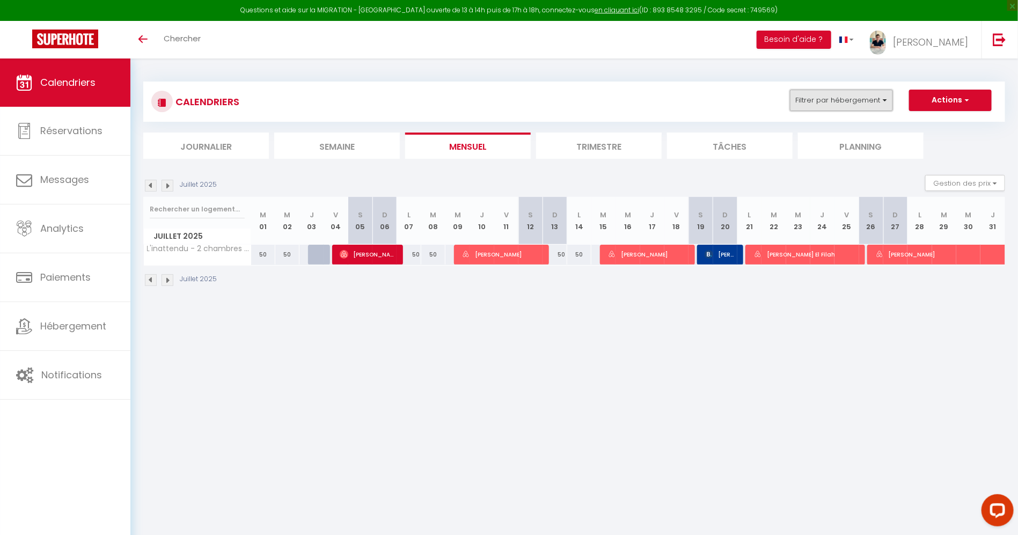
click at [826, 109] on button "Filtrer par hébergement" at bounding box center [841, 100] width 103 height 21
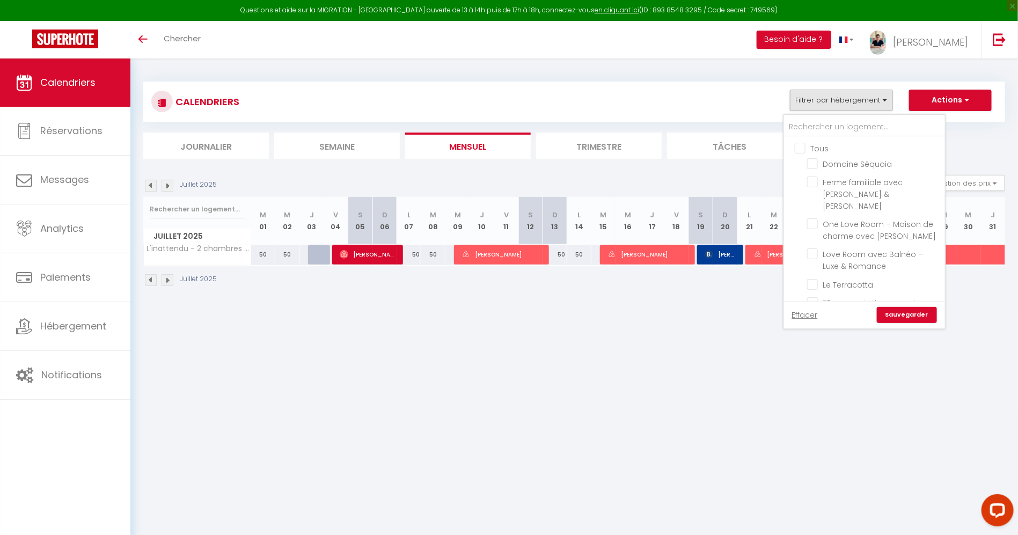
click at [808, 150] on input "Tous" at bounding box center [875, 147] width 161 height 11
checkbox input "true"
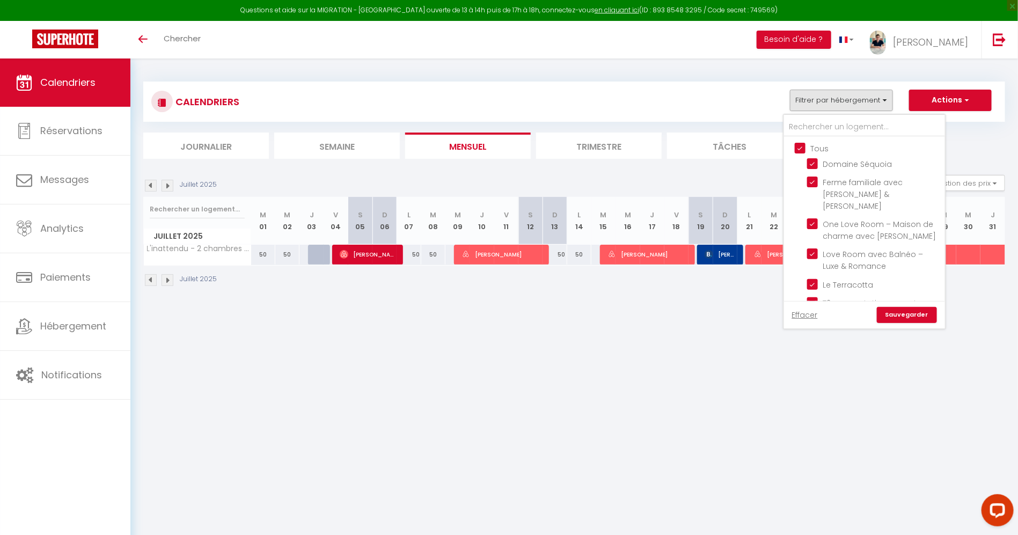
checkbox input "true"
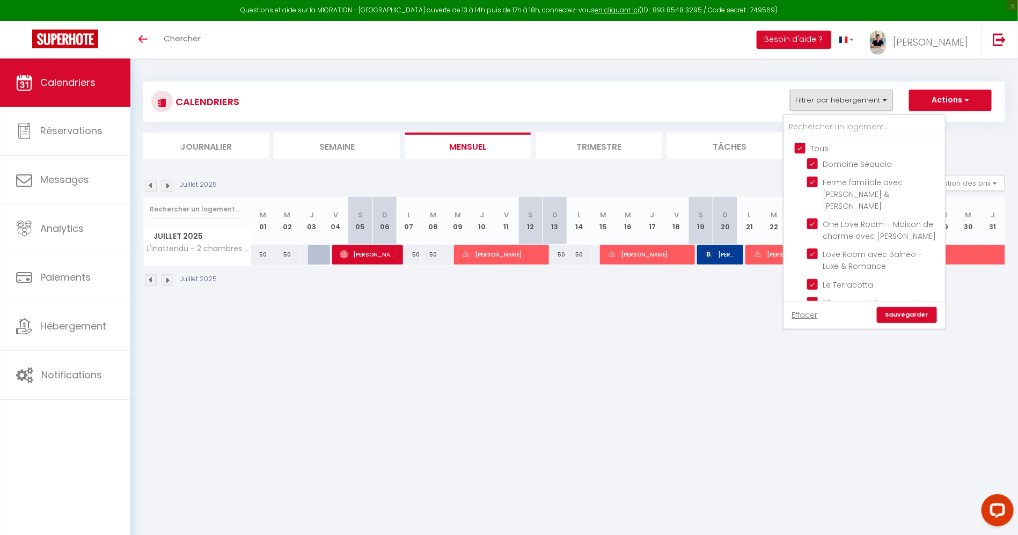
checkbox input "true"
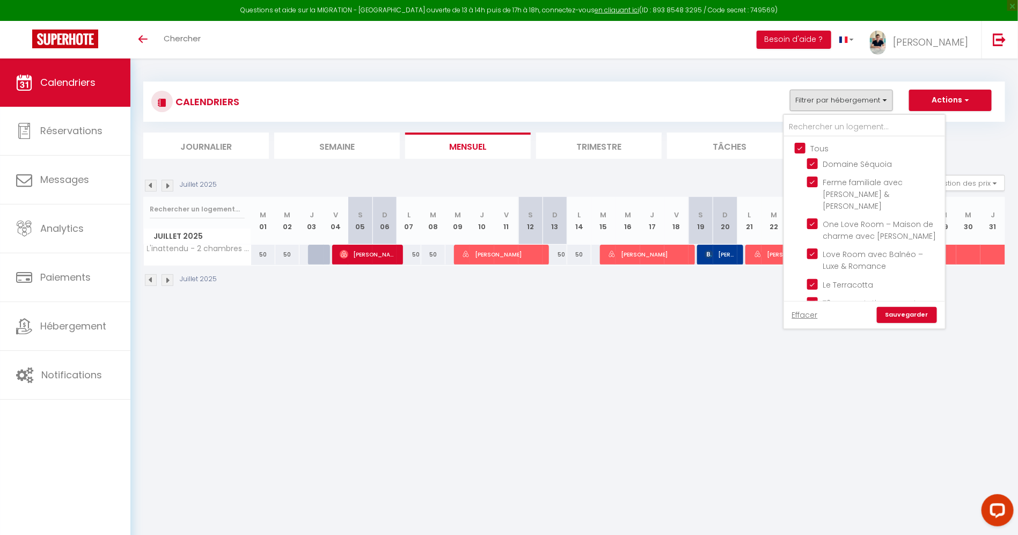
checkbox input "true"
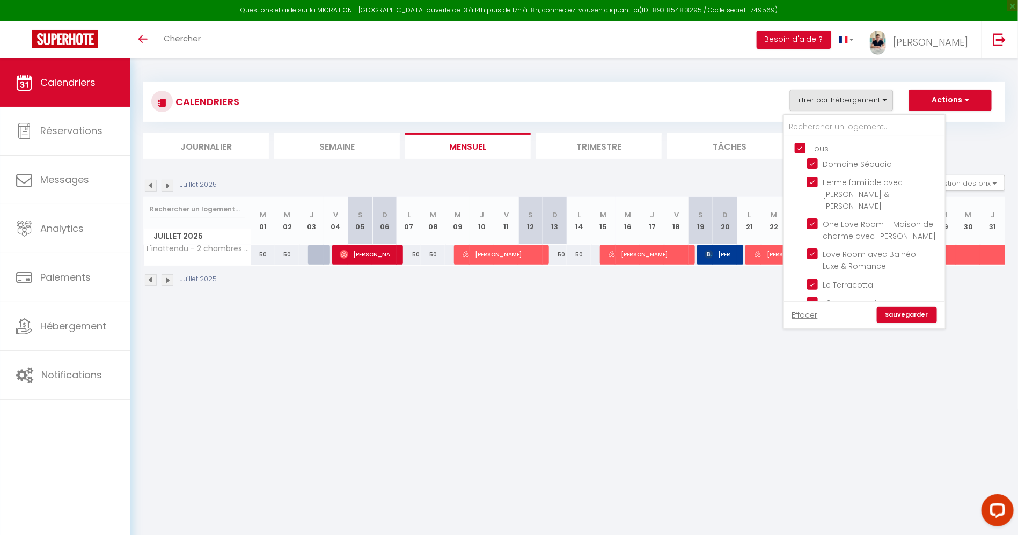
checkbox input "true"
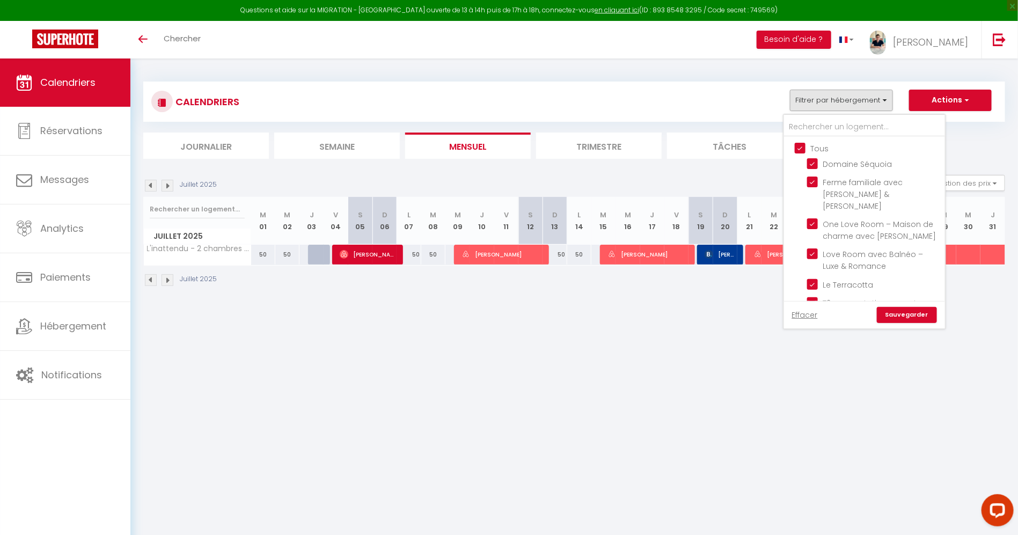
checkbox input "true"
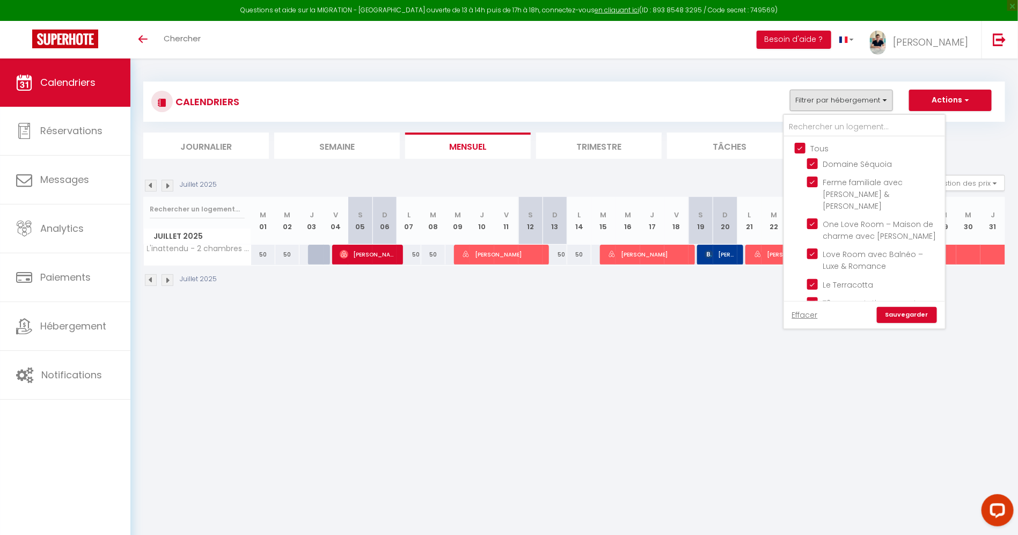
checkbox input "true"
click at [808, 150] on input "Tous" at bounding box center [875, 147] width 161 height 11
checkbox input "false"
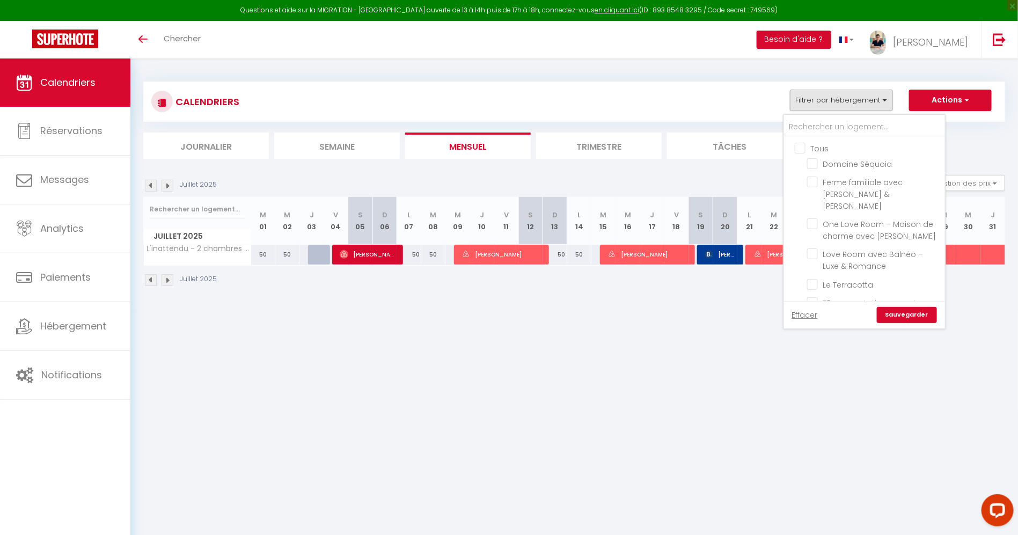
checkbox input "false"
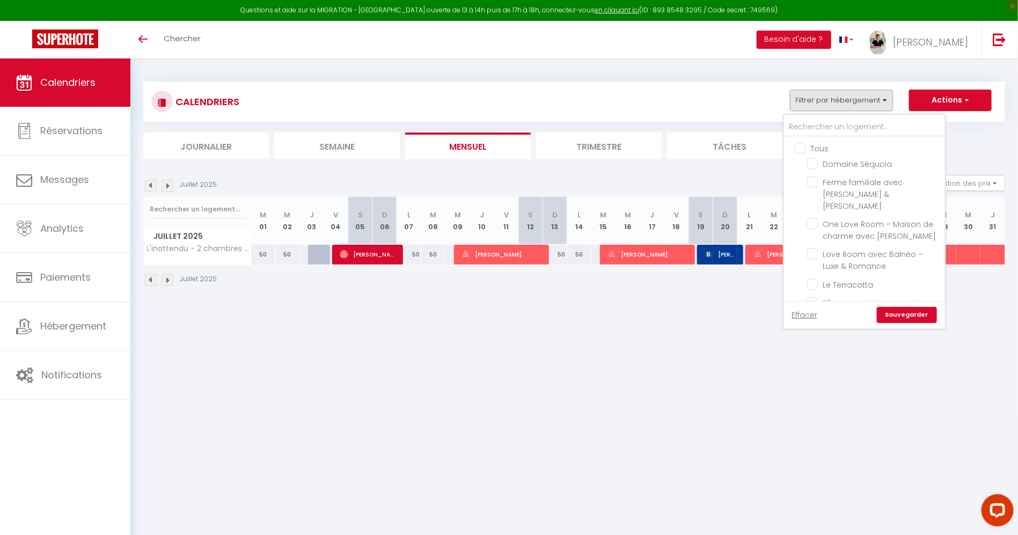
checkbox input "false"
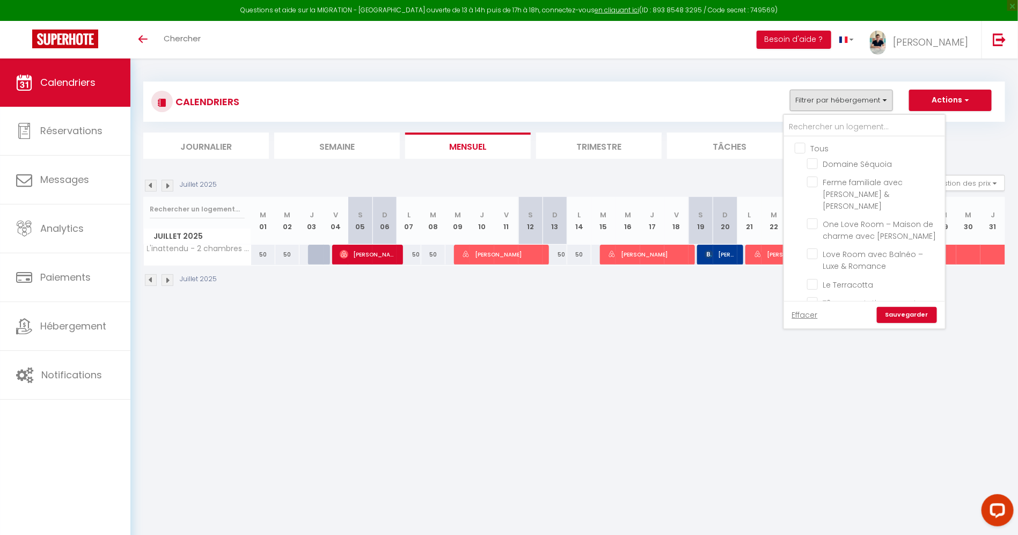
checkbox input "false"
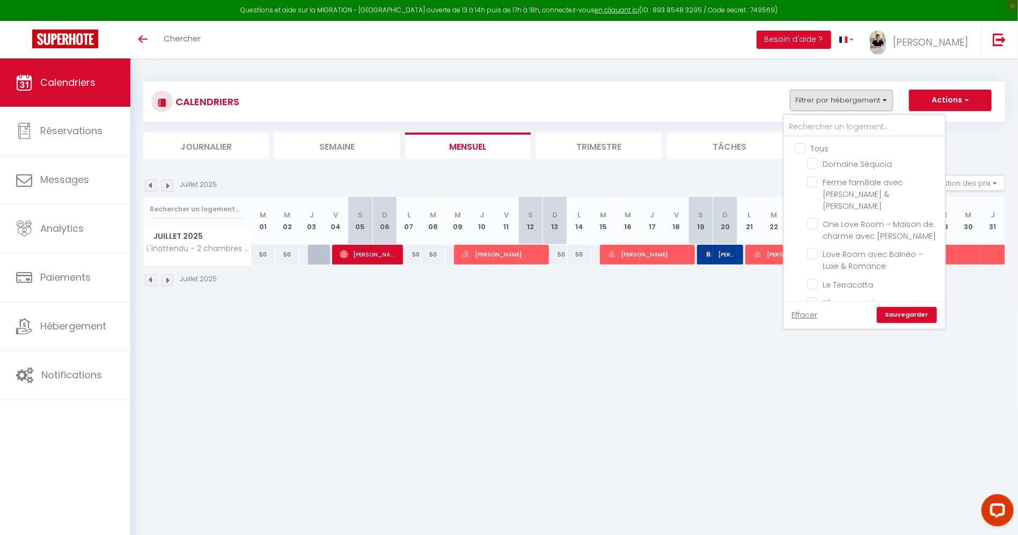
checkbox input "false"
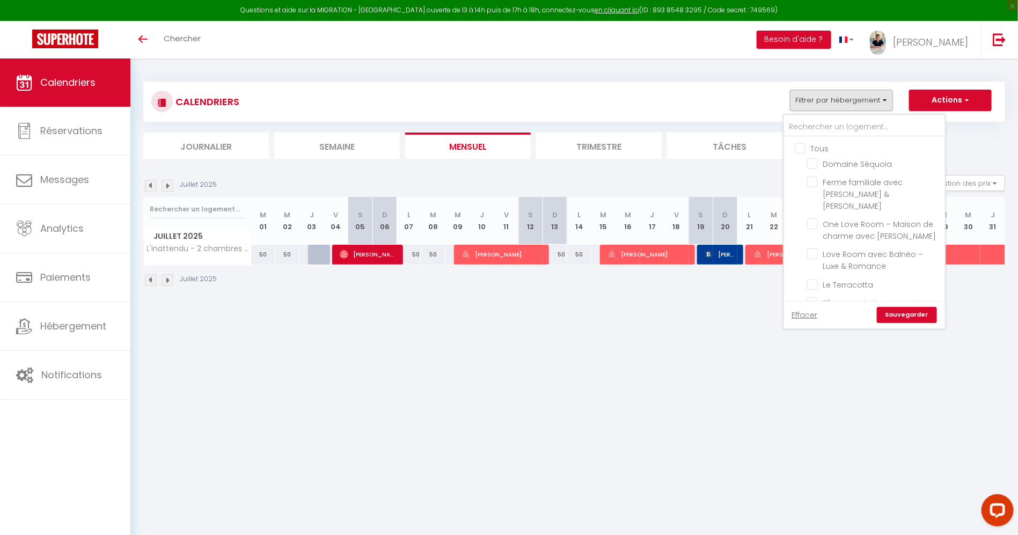
checkbox input "false"
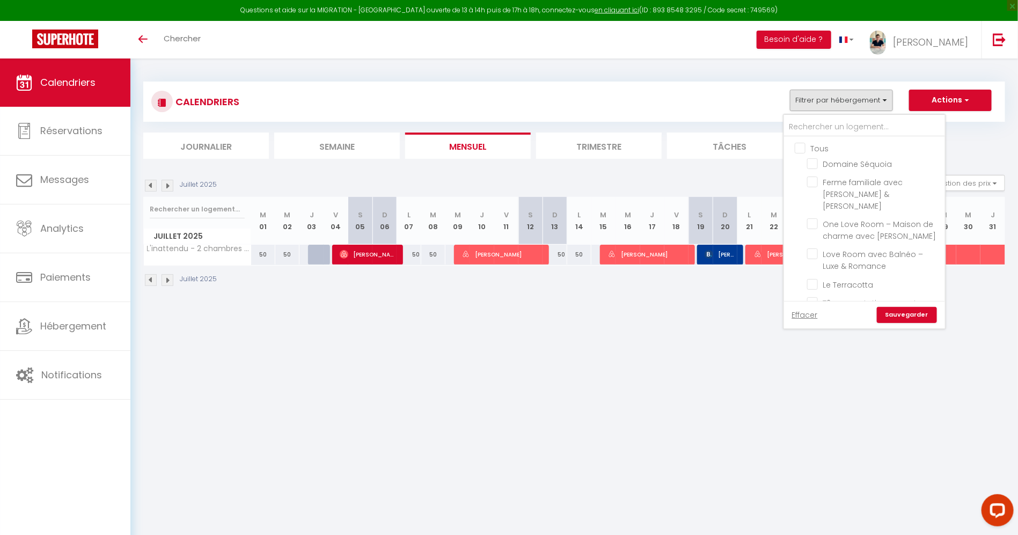
checkbox input "false"
click at [618, 321] on body "Questions et aide sur la MIGRATION - [GEOGRAPHIC_DATA] ouverte de 13 à 14h puis…" at bounding box center [509, 325] width 1018 height 535
